Goal: Information Seeking & Learning: Understand process/instructions

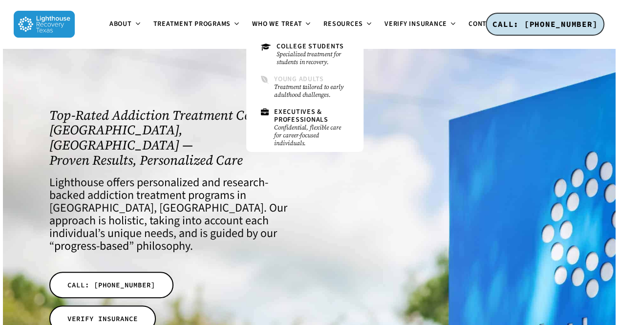
click at [301, 84] on small "Treatment tailored to early adulthood challenges." at bounding box center [311, 91] width 75 height 16
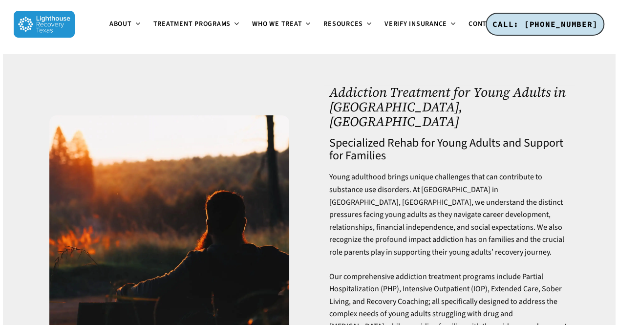
click at [406, 13] on li "Verify Insurance Verify Your Insurance Paying for Treatment with Insurance Aetn…" at bounding box center [420, 24] width 84 height 48
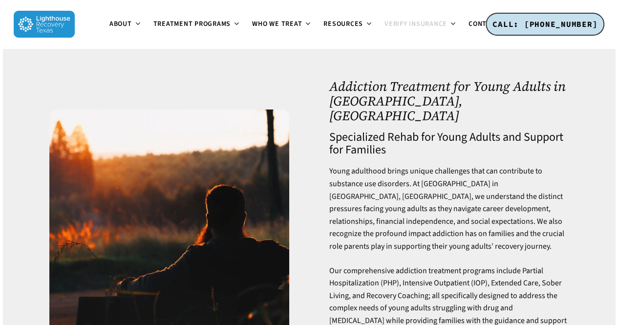
click at [406, 26] on span "Verify Insurance" at bounding box center [415, 24] width 62 height 10
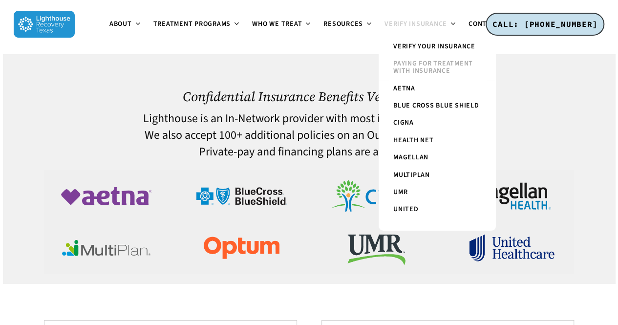
click at [416, 73] on span "Paying for Treatment with Insurance" at bounding box center [433, 67] width 80 height 17
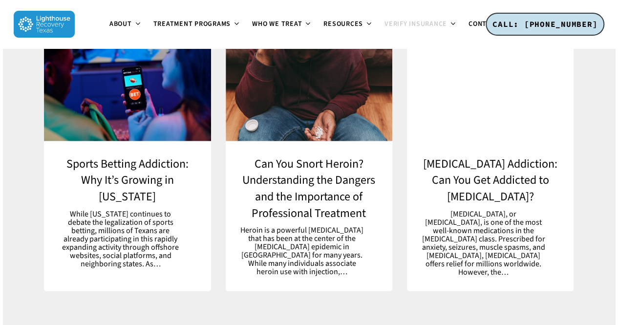
scroll to position [4687, 0]
